Goal: Task Accomplishment & Management: Complete application form

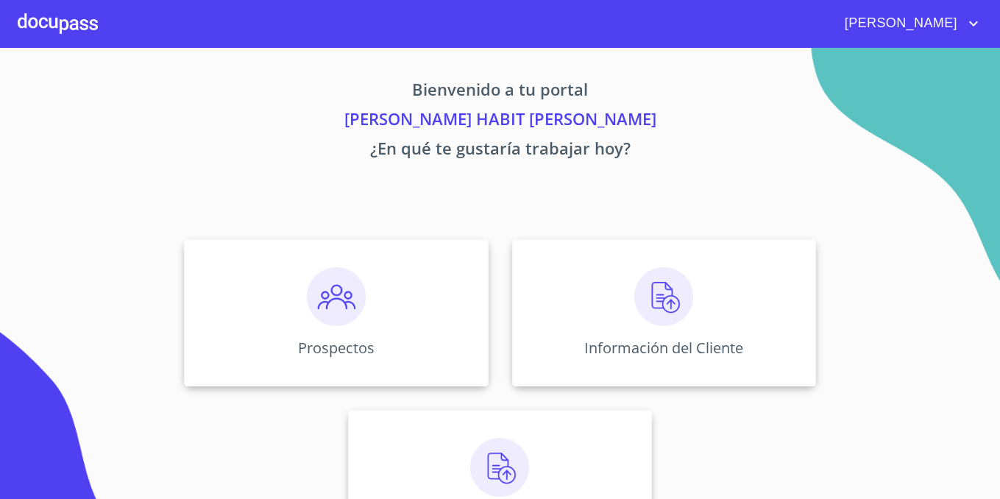
click at [511, 423] on div "Asignación de Ventas" at bounding box center [500, 483] width 304 height 147
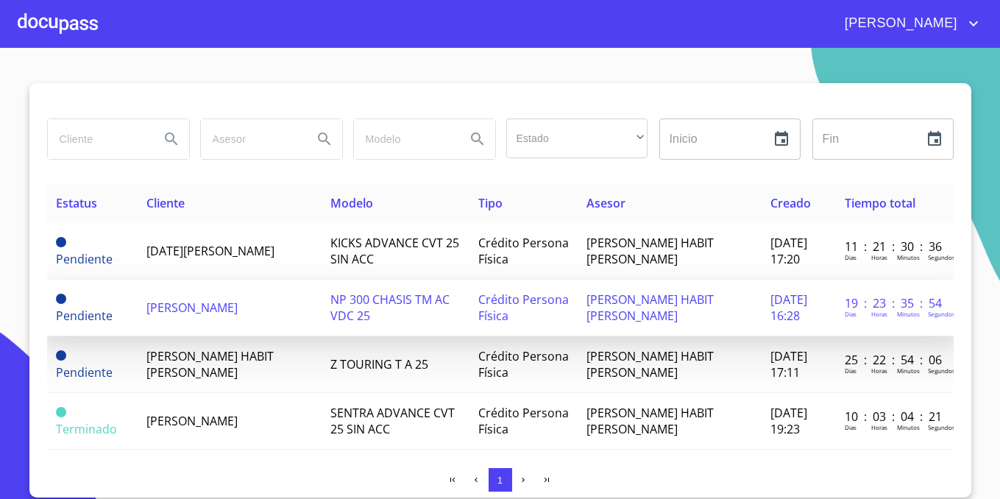
scroll to position [74, 0]
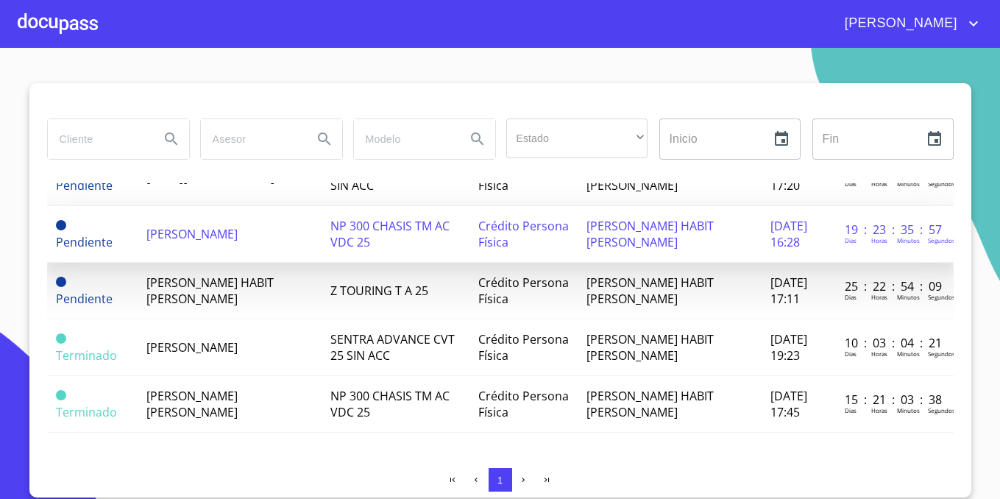
click at [257, 243] on td "[PERSON_NAME]" at bounding box center [230, 234] width 184 height 57
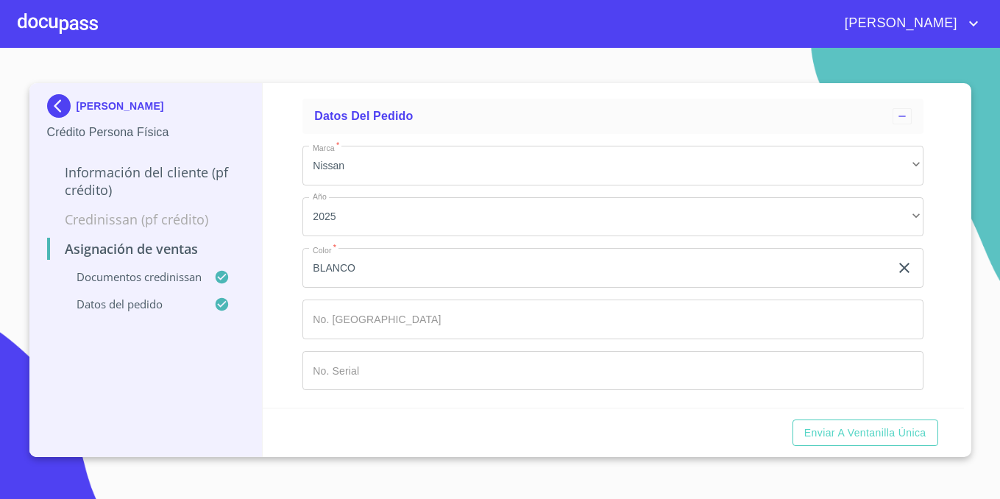
scroll to position [683, 0]
click at [439, 333] on input "Marca   *" at bounding box center [613, 320] width 621 height 40
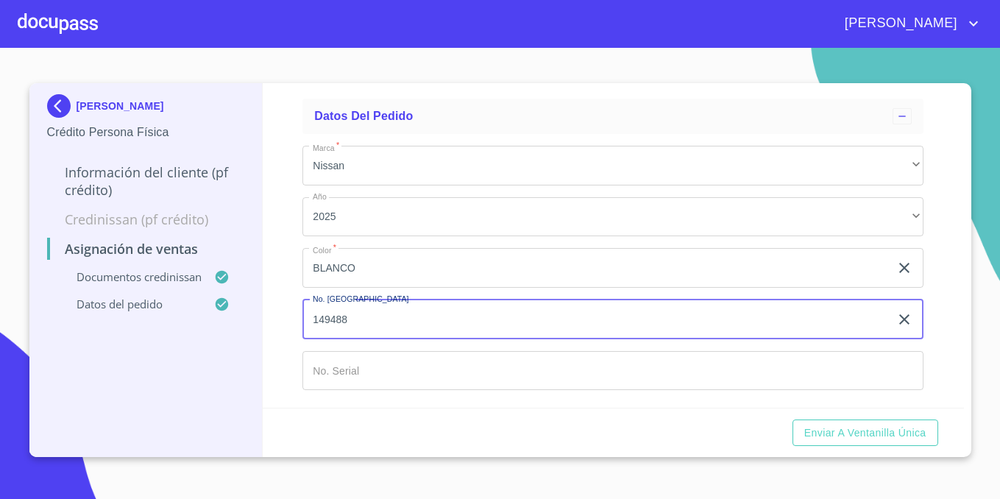
type input "149488"
click at [428, 373] on input "Marca   *" at bounding box center [613, 371] width 621 height 40
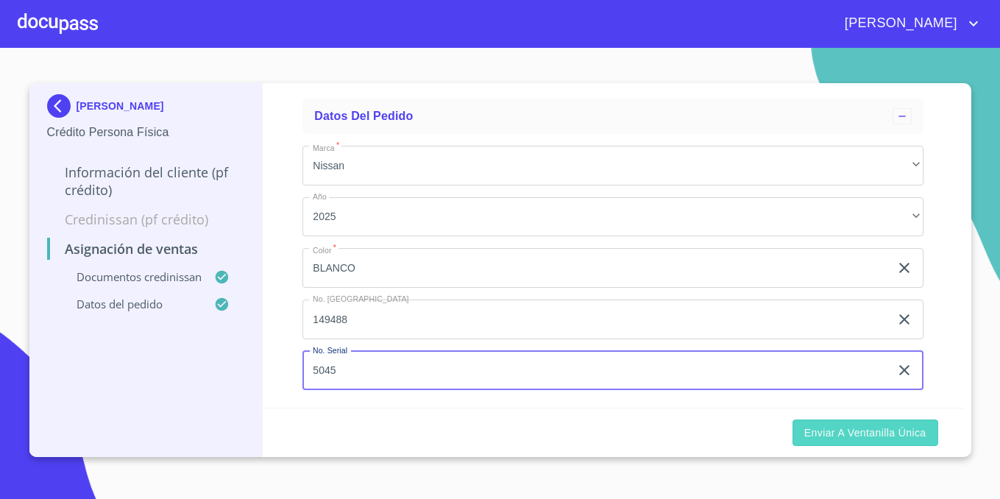
type input "5045"
click at [828, 426] on span "Enviar a Ventanilla única" at bounding box center [866, 433] width 122 height 18
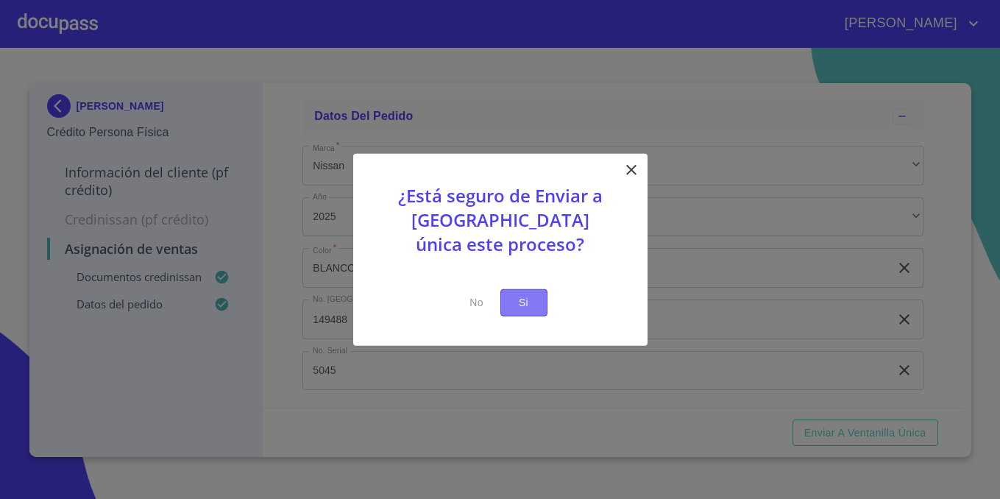
click at [528, 303] on span "Si" at bounding box center [524, 303] width 24 height 18
